Goal: Task Accomplishment & Management: Use online tool/utility

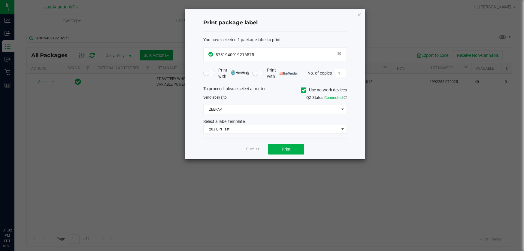
click at [259, 150] on div "Dismiss Print" at bounding box center [274, 148] width 143 height 21
click at [255, 151] on link "Dismiss" at bounding box center [252, 148] width 13 height 5
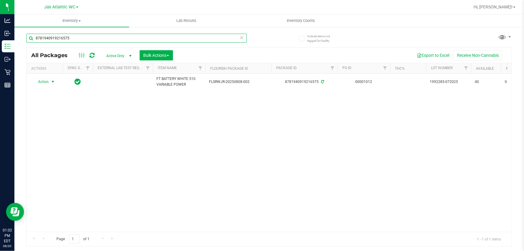
click at [145, 41] on input "8781940919216575" at bounding box center [136, 38] width 220 height 9
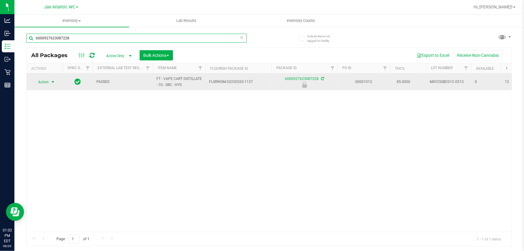
type input "6000927623087228"
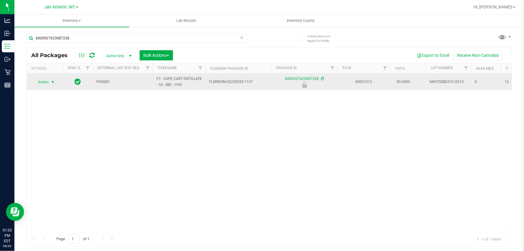
click at [49, 80] on span "Action" at bounding box center [41, 82] width 16 height 8
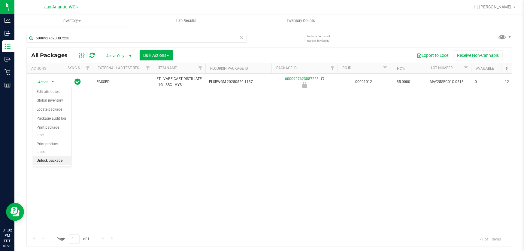
click at [48, 156] on li "Unlock package" at bounding box center [52, 160] width 38 height 9
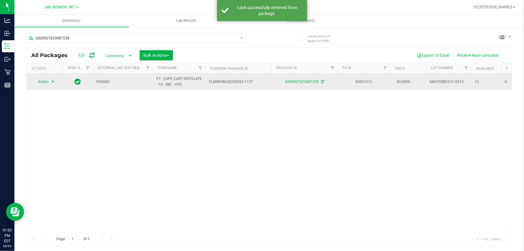
click at [54, 80] on span "select" at bounding box center [52, 81] width 5 height 5
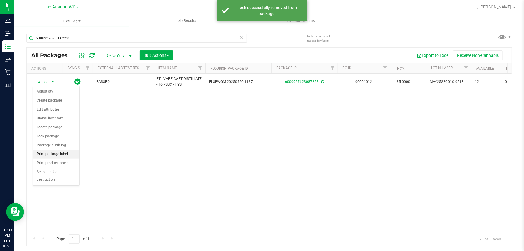
click at [57, 153] on li "Print package label" at bounding box center [56, 153] width 46 height 9
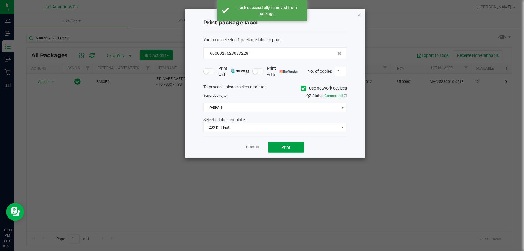
click at [291, 150] on button "Print" at bounding box center [286, 147] width 36 height 11
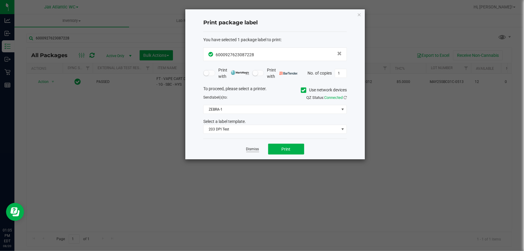
click at [258, 149] on link "Dismiss" at bounding box center [252, 148] width 13 height 5
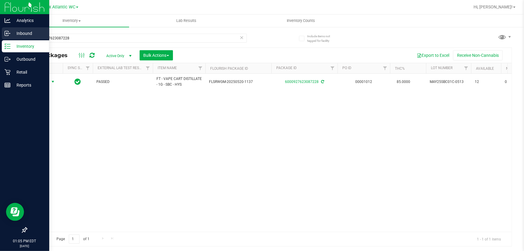
click at [9, 35] on icon at bounding box center [8, 33] width 6 height 6
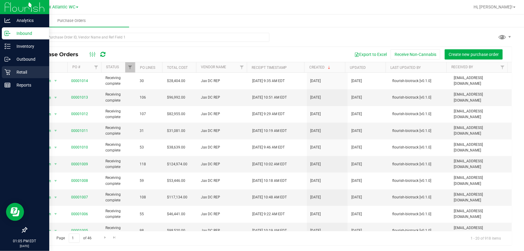
click at [6, 71] on icon at bounding box center [8, 72] width 6 height 6
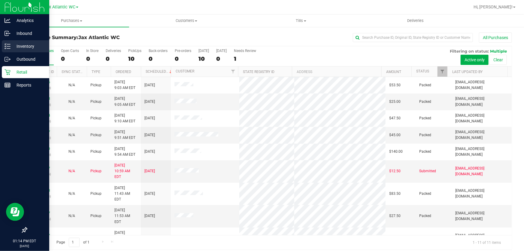
click at [9, 45] on icon at bounding box center [8, 46] width 6 height 6
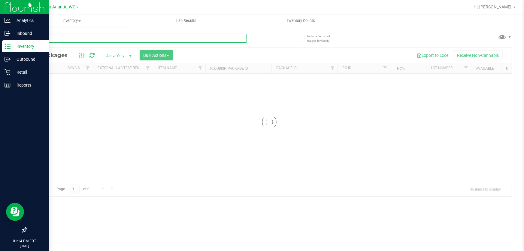
click at [237, 37] on input "text" at bounding box center [136, 38] width 220 height 9
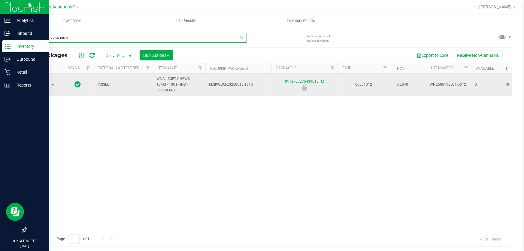
type input "0172700275439010"
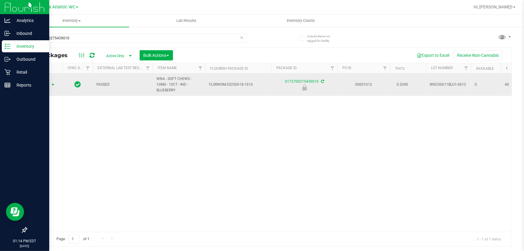
click at [52, 82] on span "select" at bounding box center [52, 84] width 5 height 5
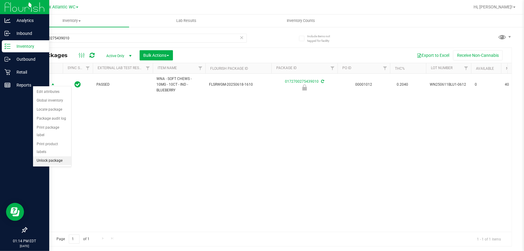
click at [47, 156] on li "Unlock package" at bounding box center [52, 160] width 38 height 9
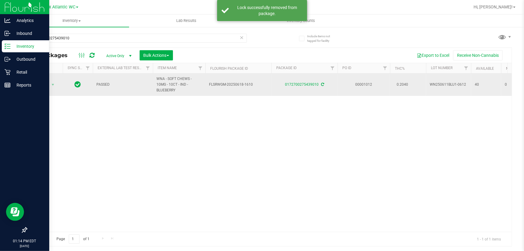
click at [43, 83] on span "Action" at bounding box center [41, 84] width 16 height 8
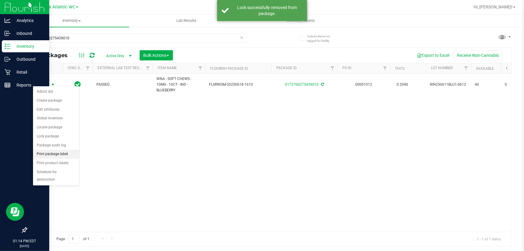
click at [44, 154] on li "Print package label" at bounding box center [56, 153] width 46 height 9
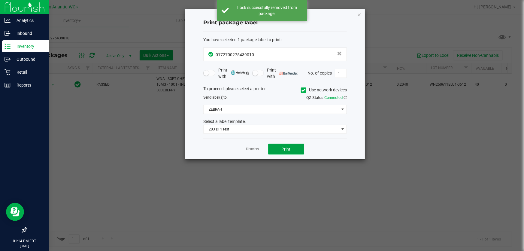
click at [272, 153] on button "Print" at bounding box center [286, 148] width 36 height 11
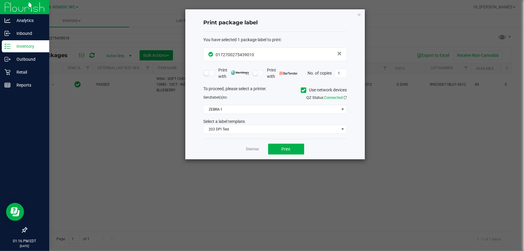
click at [254, 150] on link "Dismiss" at bounding box center [252, 148] width 13 height 5
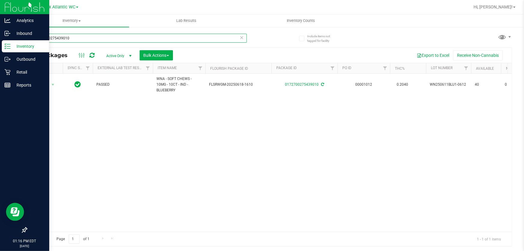
click at [122, 40] on input "0172700275439010" at bounding box center [136, 38] width 220 height 9
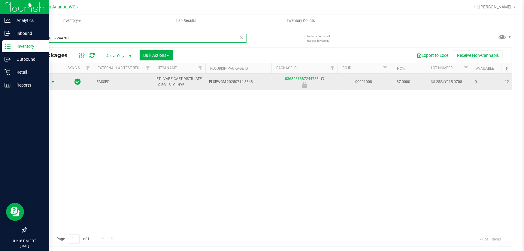
type input "0368281887244783"
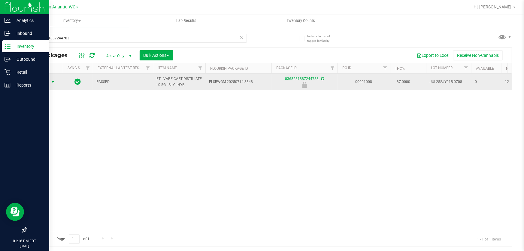
click at [39, 75] on td "Action Action Edit attributes Global inventory Locate package Package audit log…" at bounding box center [45, 82] width 36 height 17
click at [42, 79] on span "Action" at bounding box center [41, 82] width 16 height 8
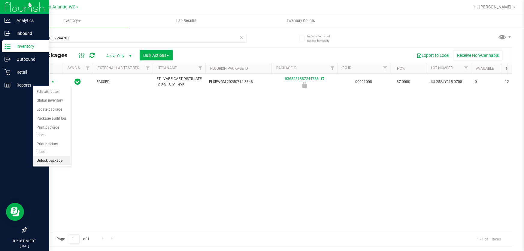
click at [47, 156] on li "Unlock package" at bounding box center [52, 160] width 38 height 9
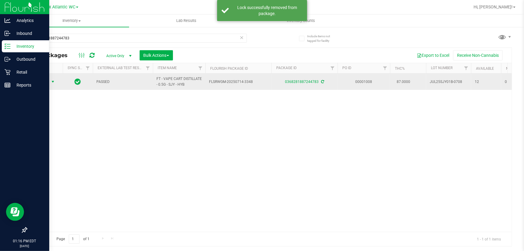
click at [47, 77] on span "Action" at bounding box center [41, 81] width 16 height 8
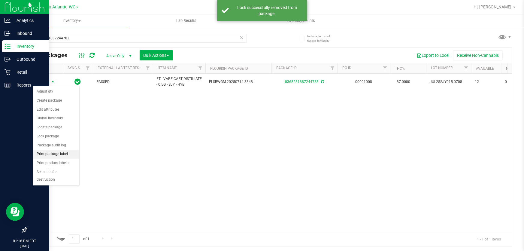
click at [52, 154] on li "Print package label" at bounding box center [56, 153] width 46 height 9
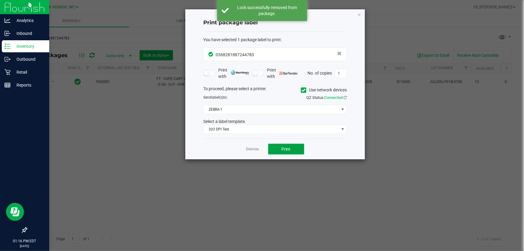
click at [278, 146] on button "Print" at bounding box center [286, 148] width 36 height 11
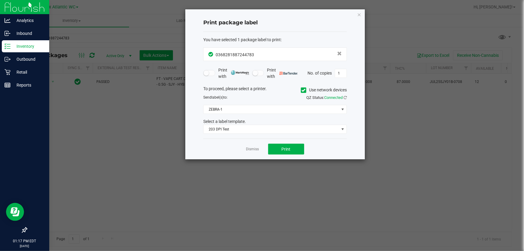
click at [256, 150] on link "Dismiss" at bounding box center [252, 148] width 13 height 5
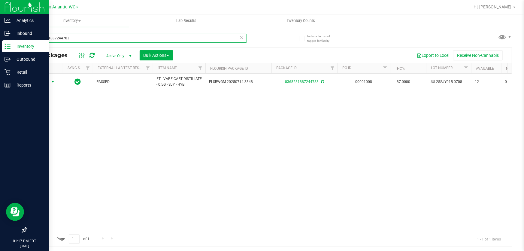
click at [153, 34] on input "0368281887244783" at bounding box center [136, 38] width 220 height 9
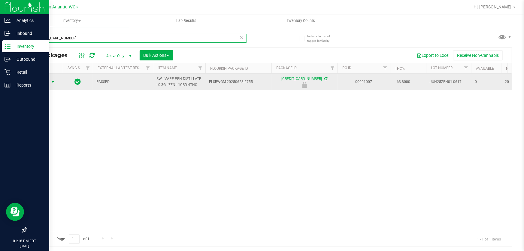
type input "2351303693392747"
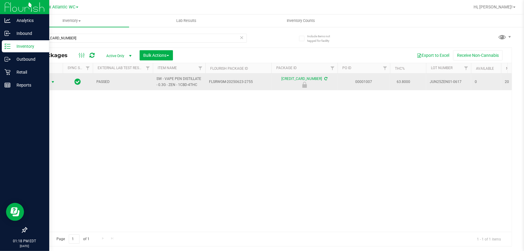
click at [42, 81] on span "Action" at bounding box center [41, 82] width 16 height 8
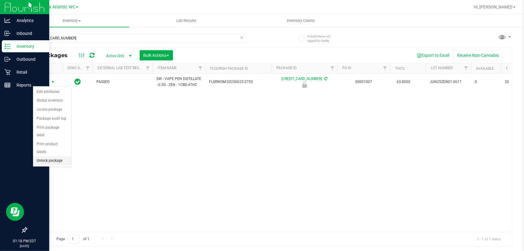
click at [47, 156] on li "Unlock package" at bounding box center [52, 160] width 38 height 9
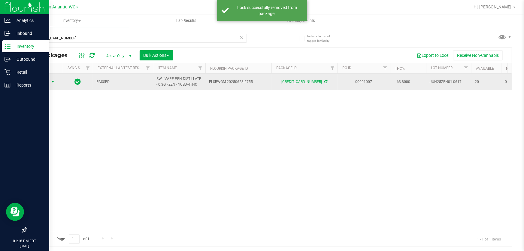
click at [45, 82] on span "Action" at bounding box center [41, 81] width 16 height 8
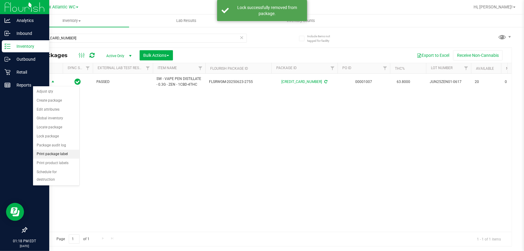
click at [62, 154] on li "Print package label" at bounding box center [56, 153] width 46 height 9
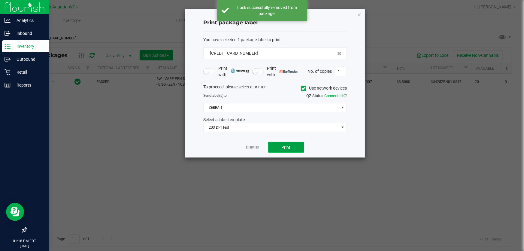
click at [286, 146] on span "Print" at bounding box center [286, 147] width 9 height 5
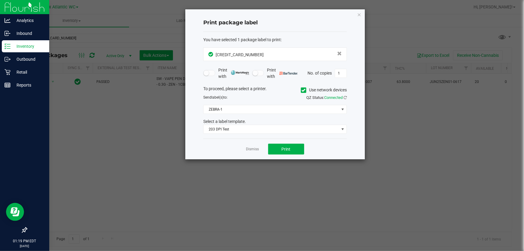
click at [247, 146] on app-cancel-button "Dismiss" at bounding box center [252, 149] width 13 height 6
click at [248, 147] on link "Dismiss" at bounding box center [252, 148] width 13 height 5
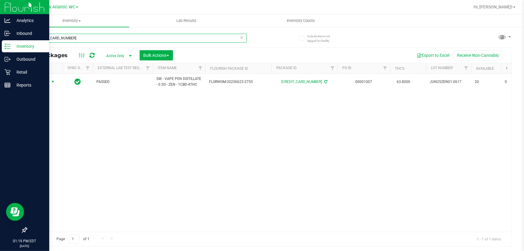
click at [132, 37] on input "2351303693392747" at bounding box center [136, 38] width 220 height 9
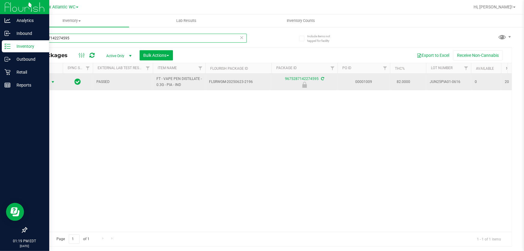
type input "9675287142274595"
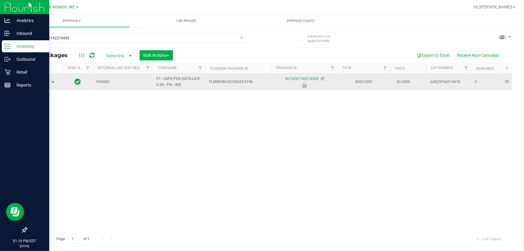
click at [39, 82] on span "Action" at bounding box center [41, 82] width 16 height 8
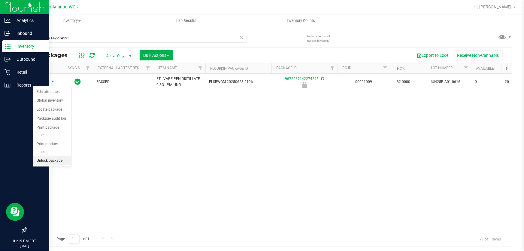
click at [54, 156] on li "Unlock package" at bounding box center [52, 160] width 38 height 9
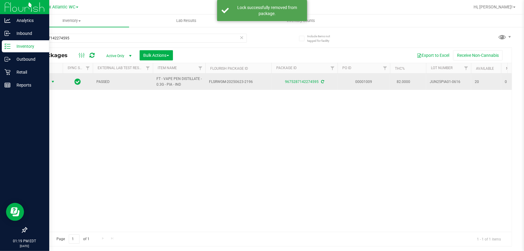
click at [44, 84] on span "Action" at bounding box center [41, 81] width 16 height 8
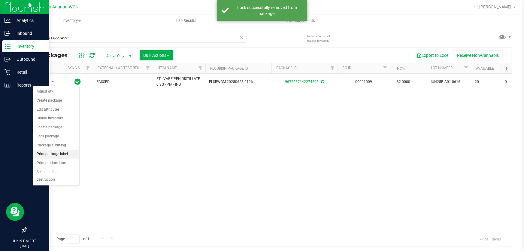
click at [46, 154] on li "Print package label" at bounding box center [56, 153] width 46 height 9
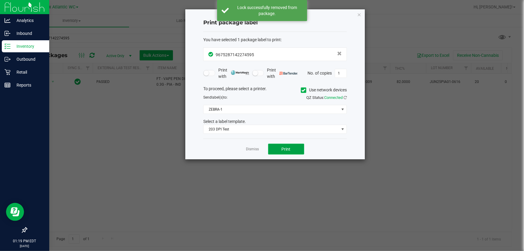
click at [286, 147] on span "Print" at bounding box center [286, 148] width 9 height 5
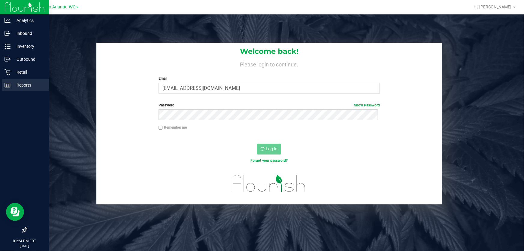
click at [23, 83] on p "Reports" at bounding box center [29, 84] width 36 height 7
click at [24, 71] on p "Retail" at bounding box center [29, 71] width 36 height 7
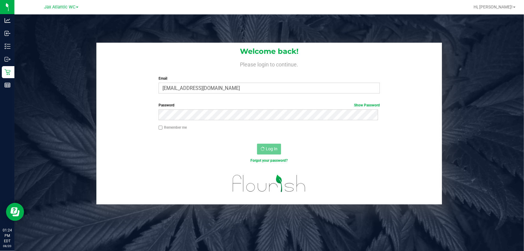
click at [18, 69] on div "Welcome back! Please login to continue. Email ecornelio@liveparallel.com Requir…" at bounding box center [269, 123] width 518 height 161
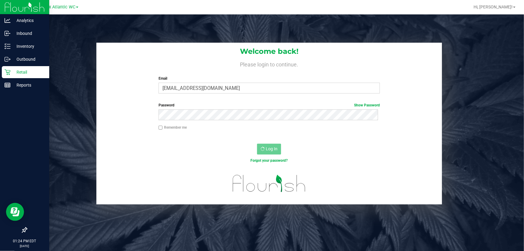
click at [13, 70] on p "Retail" at bounding box center [29, 71] width 36 height 7
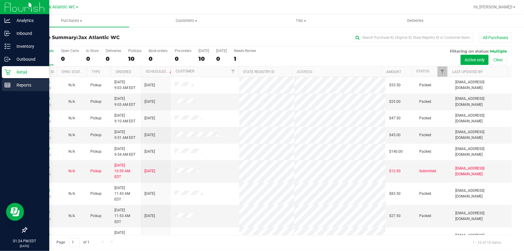
click at [21, 80] on div "Reports" at bounding box center [25, 85] width 47 height 12
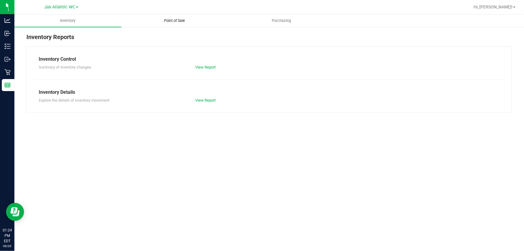
click at [181, 21] on span "Point of Sale" at bounding box center [174, 20] width 37 height 5
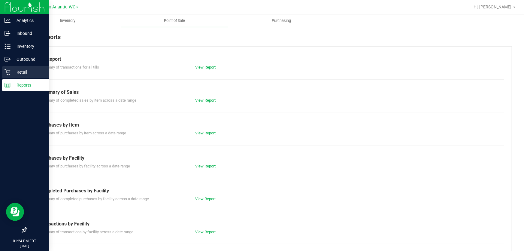
click at [12, 74] on p "Retail" at bounding box center [29, 71] width 36 height 7
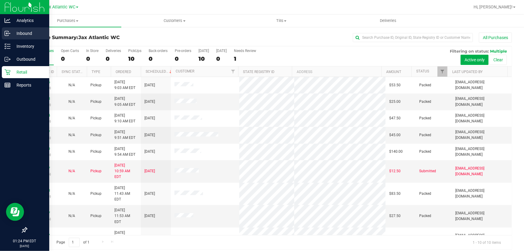
click at [20, 34] on p "Inbound" at bounding box center [29, 33] width 36 height 7
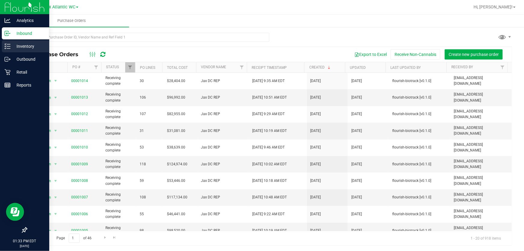
click at [6, 48] on icon at bounding box center [8, 46] width 6 height 6
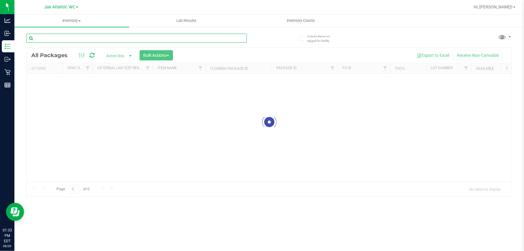
click at [72, 36] on input "text" at bounding box center [136, 38] width 220 height 9
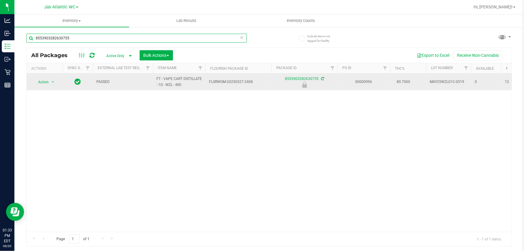
type input "8553903282630755"
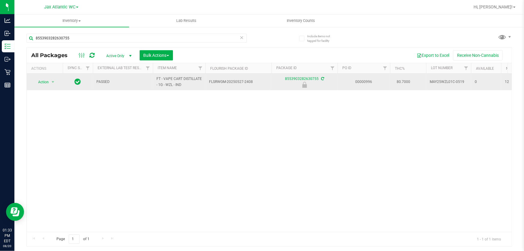
click at [50, 81] on span "select" at bounding box center [53, 82] width 8 height 8
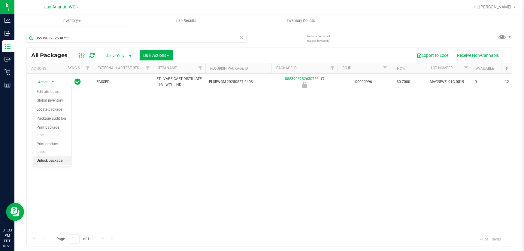
click at [53, 156] on li "Unlock package" at bounding box center [52, 160] width 38 height 9
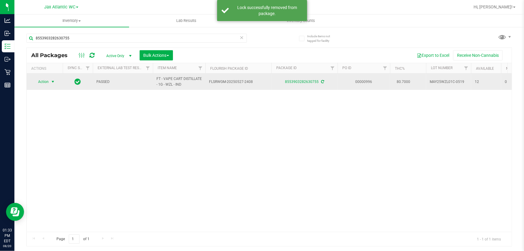
click at [48, 84] on span "Action" at bounding box center [41, 81] width 16 height 8
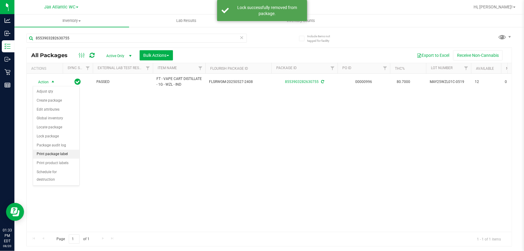
click at [58, 152] on li "Print package label" at bounding box center [56, 153] width 46 height 9
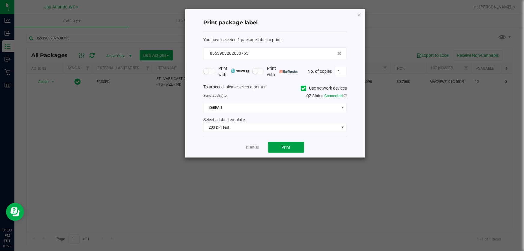
click at [277, 147] on button "Print" at bounding box center [286, 147] width 36 height 11
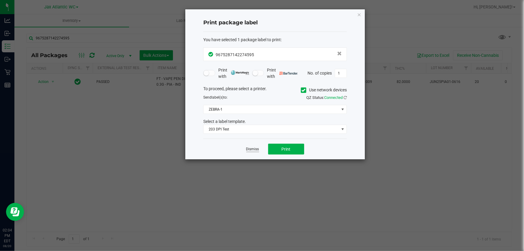
click at [252, 150] on link "Dismiss" at bounding box center [252, 148] width 13 height 5
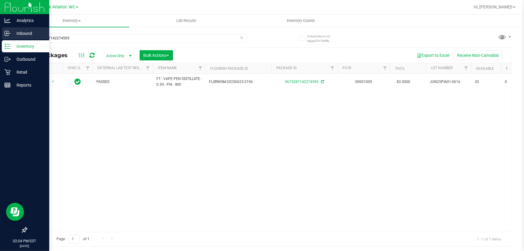
click at [13, 30] on p "Inbound" at bounding box center [29, 33] width 36 height 7
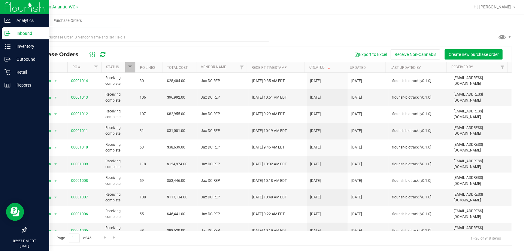
click at [15, 34] on div "Purchase Orders Export to Excel Receive Non-Cannabis Create new purchase order …" at bounding box center [268, 138] width 509 height 225
click at [14, 34] on p "Inbound" at bounding box center [29, 33] width 36 height 7
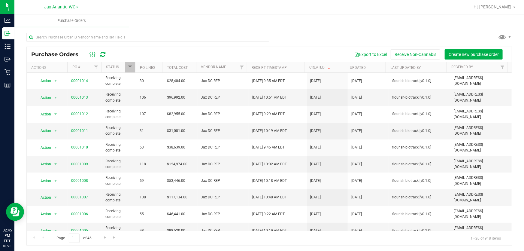
click at [334, 233] on div "Page 1 of 46 1 - 20 of 918 items" at bounding box center [269, 238] width 485 height 14
click at [130, 243] on div "Page 1 of 46 1 - 20 of 918 items" at bounding box center [269, 238] width 485 height 14
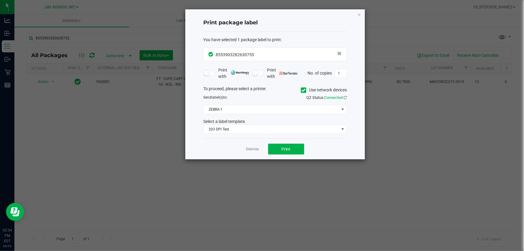
click at [252, 145] on div "Dismiss Print" at bounding box center [274, 148] width 143 height 21
drag, startPoint x: 252, startPoint y: 149, endPoint x: 183, endPoint y: 77, distance: 100.0
click at [253, 149] on link "Dismiss" at bounding box center [252, 148] width 13 height 5
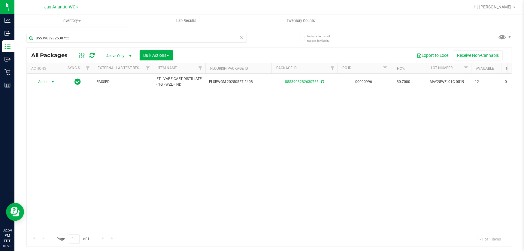
click at [115, 32] on div "8553903282630755" at bounding box center [147, 37] width 243 height 19
click at [114, 33] on div "8553903282630755" at bounding box center [147, 37] width 243 height 19
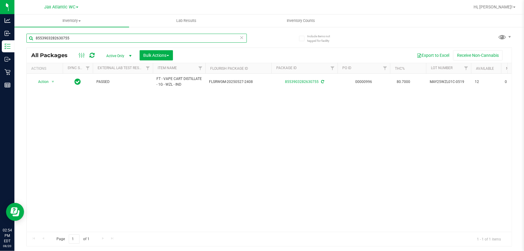
click at [111, 37] on input "8553903282630755" at bounding box center [136, 38] width 220 height 9
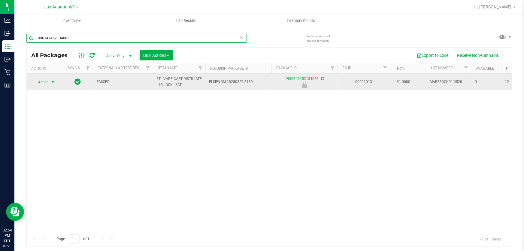
type input "1996347452134083"
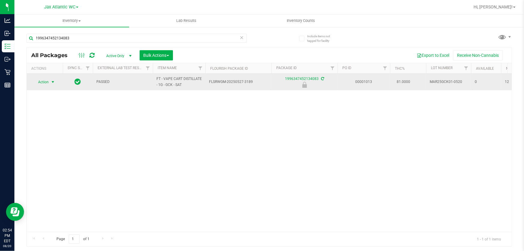
click at [42, 82] on span "Action" at bounding box center [41, 82] width 16 height 8
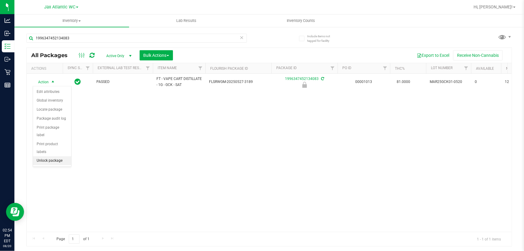
click at [55, 156] on li "Unlock package" at bounding box center [52, 160] width 38 height 9
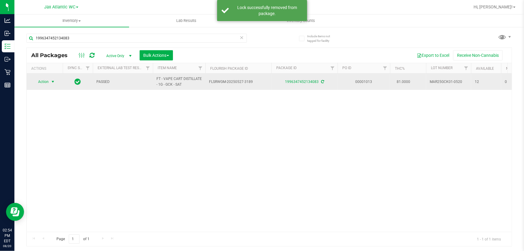
click at [49, 81] on span "select" at bounding box center [53, 81] width 8 height 8
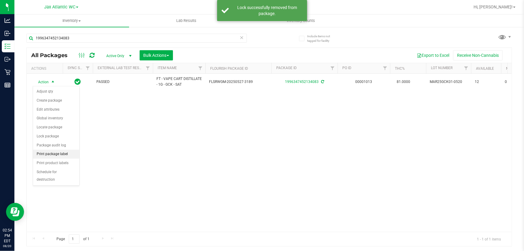
click at [51, 153] on li "Print package label" at bounding box center [56, 153] width 46 height 9
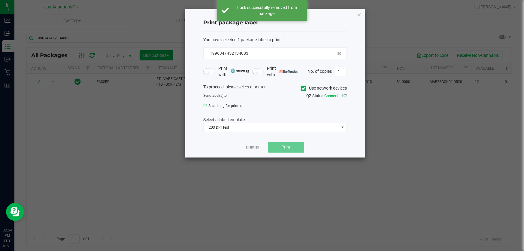
click at [286, 154] on div "Dismiss Print" at bounding box center [274, 147] width 143 height 21
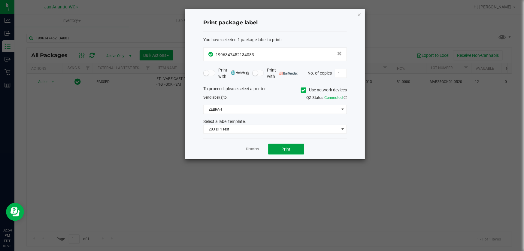
click at [285, 150] on span "Print" at bounding box center [286, 148] width 9 height 5
click at [252, 149] on link "Dismiss" at bounding box center [252, 148] width 13 height 5
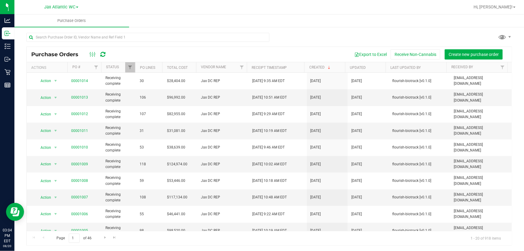
click at [223, 245] on div "Purchase Orders Export to Excel Receive Non-Cannabis Create new purchase order …" at bounding box center [268, 146] width 485 height 199
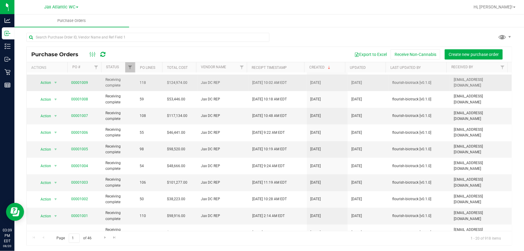
scroll to position [82, 0]
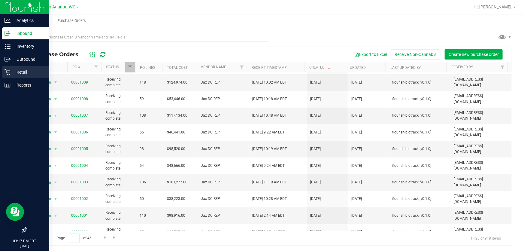
click at [11, 73] on p "Retail" at bounding box center [29, 71] width 36 height 7
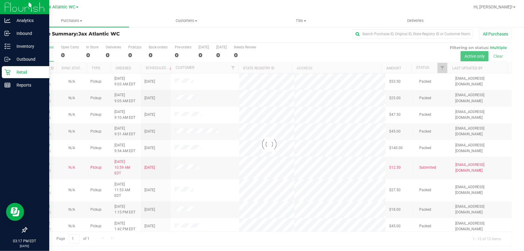
scroll to position [5, 0]
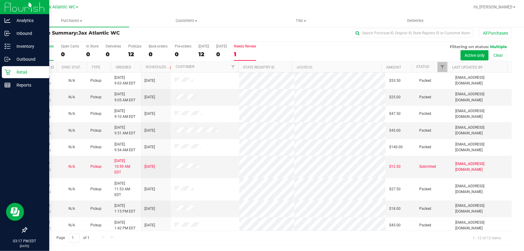
click at [243, 56] on div "1" at bounding box center [245, 54] width 22 height 7
click at [0, 0] on input "Needs Review 1" at bounding box center [0, 0] width 0 height 0
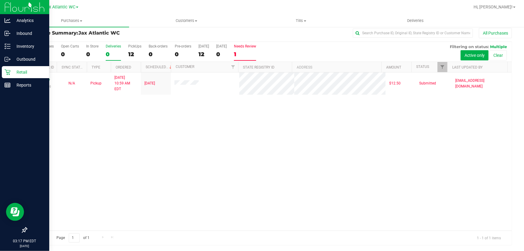
click at [115, 55] on div "0" at bounding box center [113, 54] width 15 height 7
click at [0, 0] on input "Deliveries 0" at bounding box center [0, 0] width 0 height 0
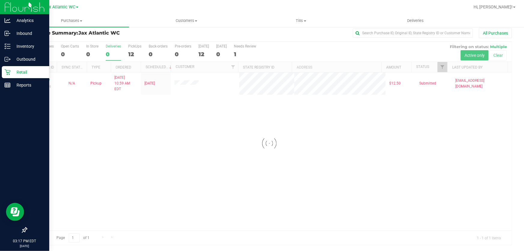
click at [92, 56] on div at bounding box center [269, 143] width 485 height 203
click at [87, 53] on div "0" at bounding box center [92, 54] width 12 height 7
click at [0, 0] on input "In Store 0" at bounding box center [0, 0] width 0 height 0
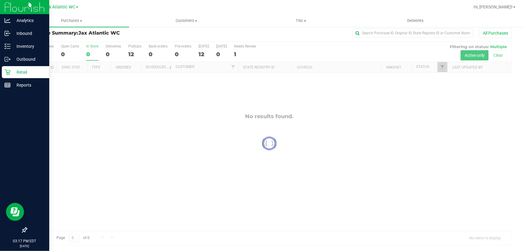
click at [89, 52] on div at bounding box center [269, 143] width 485 height 203
click at [89, 47] on div "In Store" at bounding box center [92, 46] width 12 height 4
click at [0, 0] on input "In Store 0" at bounding box center [0, 0] width 0 height 0
click at [27, 52] on div "All Purchases 12 Open Carts 0 In Store 0 Deliveries 0 PickUps 12 Back-orders 0 …" at bounding box center [269, 52] width 485 height 20
click at [35, 52] on div "12" at bounding box center [43, 54] width 22 height 7
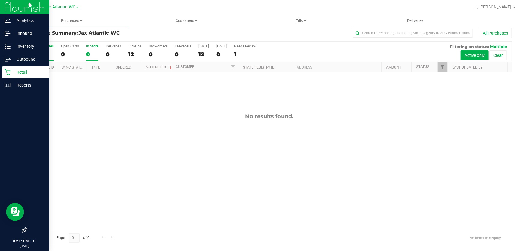
click at [0, 0] on input "All Purchases 12" at bounding box center [0, 0] width 0 height 0
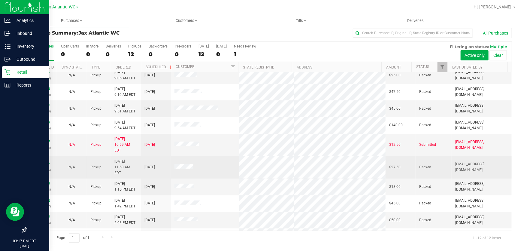
scroll to position [41, 0]
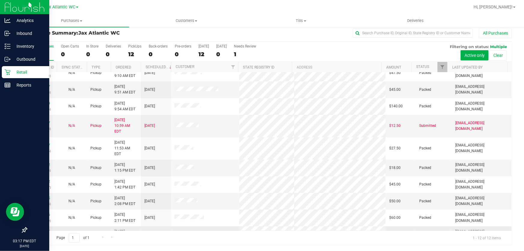
click at [47, 229] on link "11818965" at bounding box center [41, 231] width 17 height 4
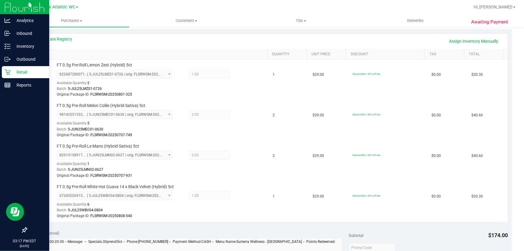
scroll to position [82, 0]
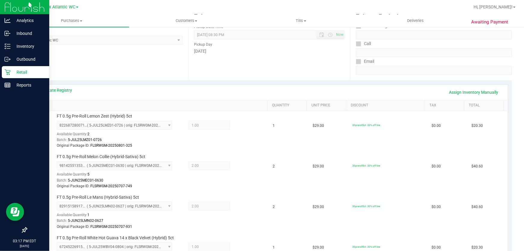
click at [11, 73] on p "Retail" at bounding box center [29, 71] width 36 height 7
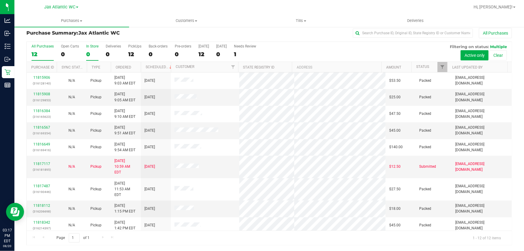
click at [90, 50] on label "In Store 0" at bounding box center [92, 52] width 12 height 17
click at [0, 0] on input "In Store 0" at bounding box center [0, 0] width 0 height 0
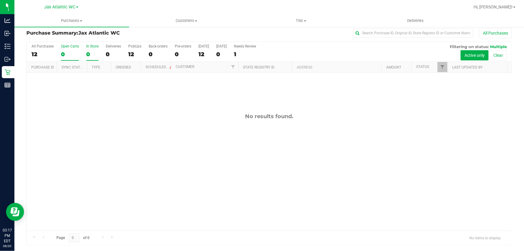
click at [63, 52] on div "0" at bounding box center [70, 54] width 18 height 7
click at [0, 0] on input "Open Carts 0" at bounding box center [0, 0] width 0 height 0
click at [94, 54] on div at bounding box center [269, 143] width 485 height 203
click at [92, 55] on div "0" at bounding box center [92, 54] width 12 height 7
click at [0, 0] on input "In Store 0" at bounding box center [0, 0] width 0 height 0
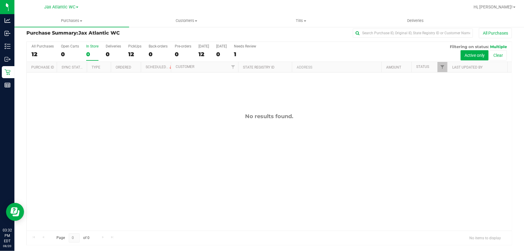
click at [240, 188] on div "No results found." at bounding box center [269, 171] width 485 height 198
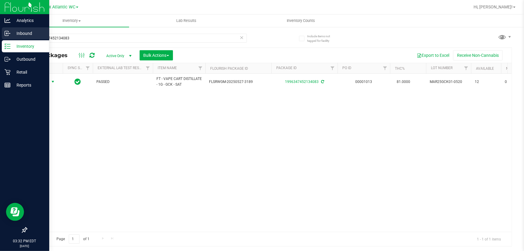
click at [24, 32] on p "Inbound" at bounding box center [29, 33] width 36 height 7
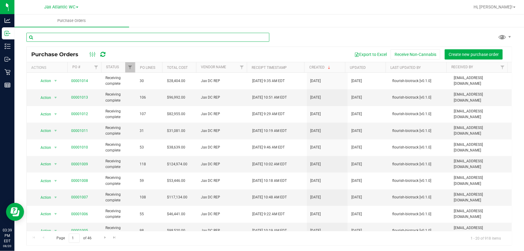
click at [30, 36] on input "text" at bounding box center [147, 37] width 243 height 9
click at [22, 49] on div "Purchase Orders Export to Excel Receive Non-Cannabis Create new purchase order …" at bounding box center [268, 138] width 509 height 225
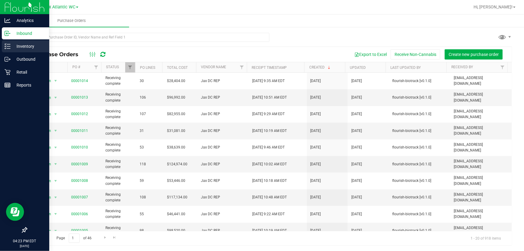
click at [13, 44] on p "Inventory" at bounding box center [29, 46] width 36 height 7
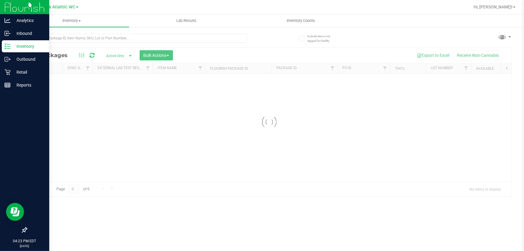
click at [70, 37] on input "text" at bounding box center [136, 38] width 220 height 9
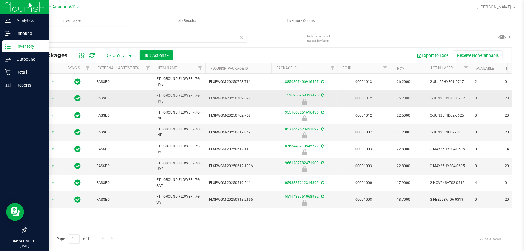
type input "g"
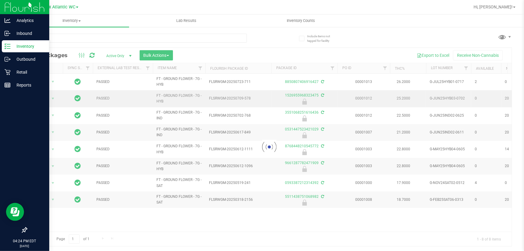
type input "6436"
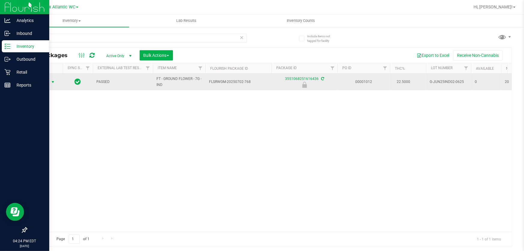
click at [47, 83] on span "Action" at bounding box center [41, 82] width 16 height 8
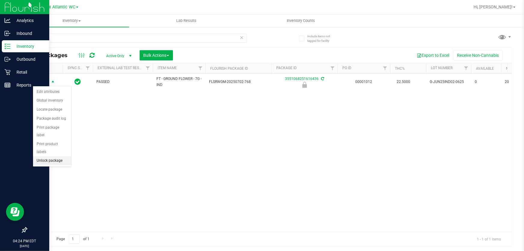
click at [52, 156] on li "Unlock package" at bounding box center [52, 160] width 38 height 9
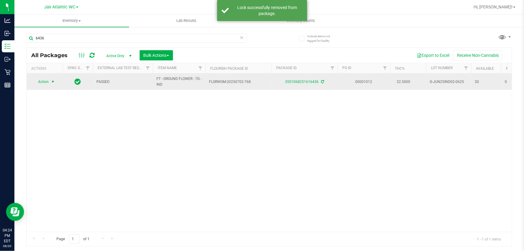
click at [48, 84] on span "Action" at bounding box center [41, 81] width 16 height 8
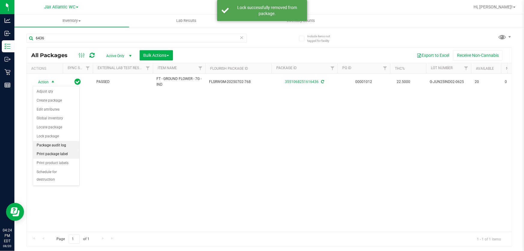
click at [65, 152] on li "Print package label" at bounding box center [56, 153] width 46 height 9
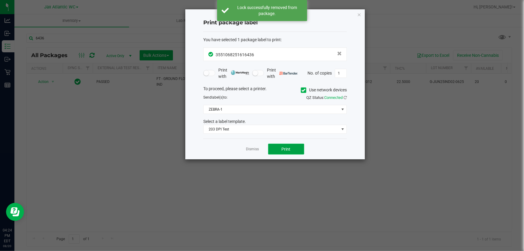
click at [288, 147] on span "Print" at bounding box center [286, 148] width 9 height 5
